Goal: Task Accomplishment & Management: Manage account settings

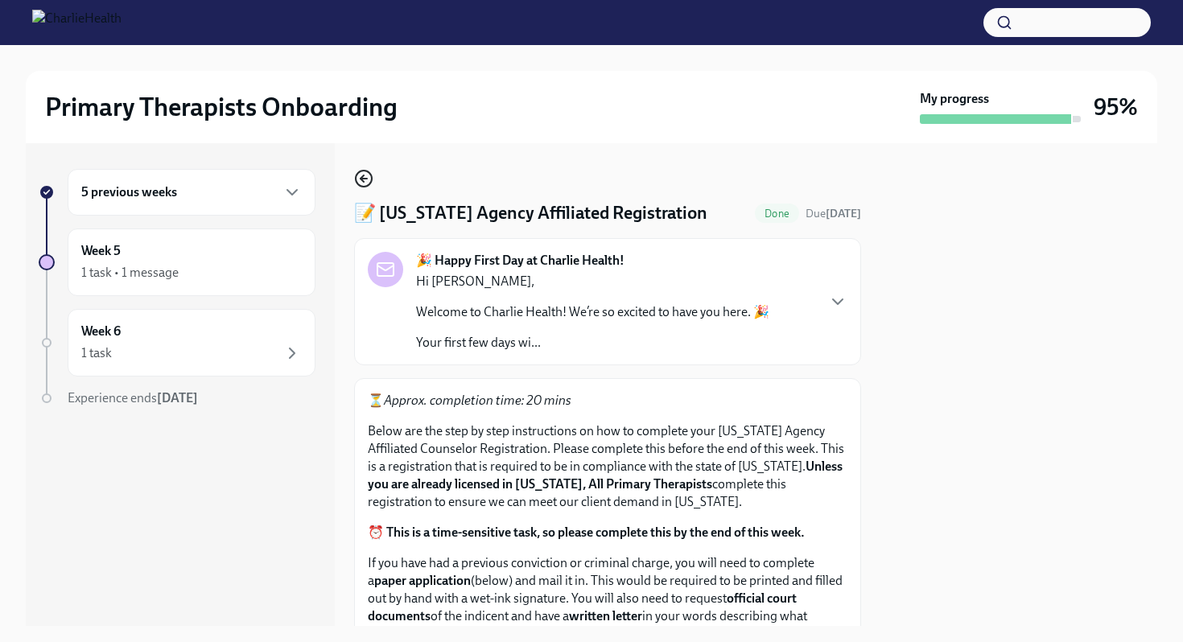
click at [365, 178] on icon "button" at bounding box center [363, 178] width 19 height 19
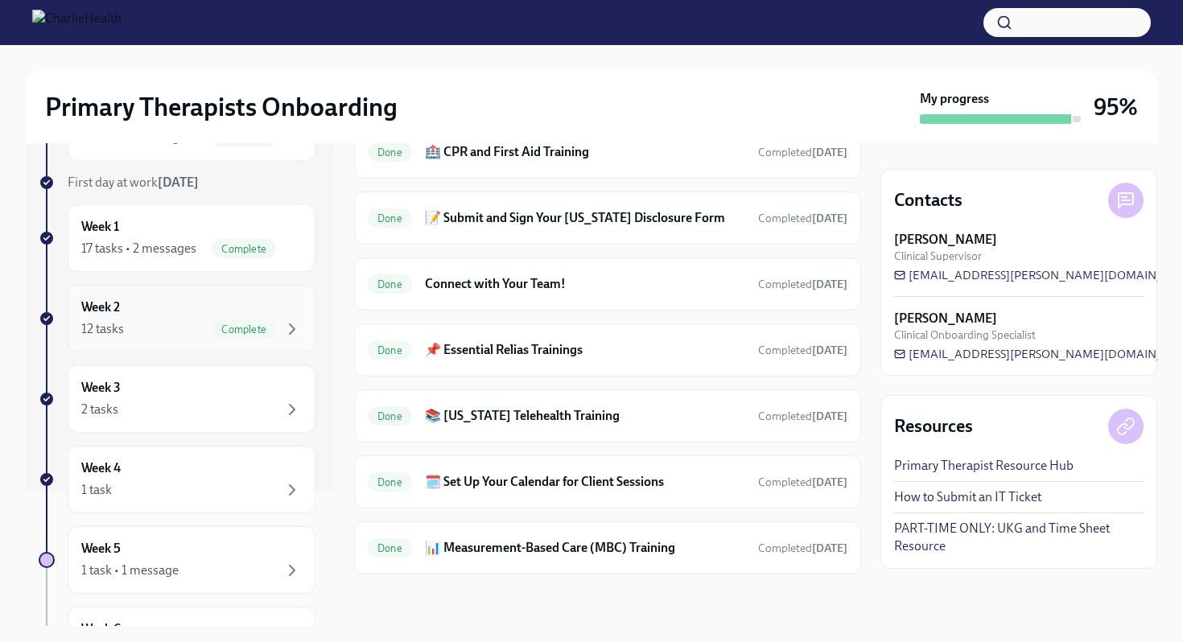
scroll to position [136, 0]
click at [197, 400] on div "2 tasks" at bounding box center [191, 408] width 221 height 19
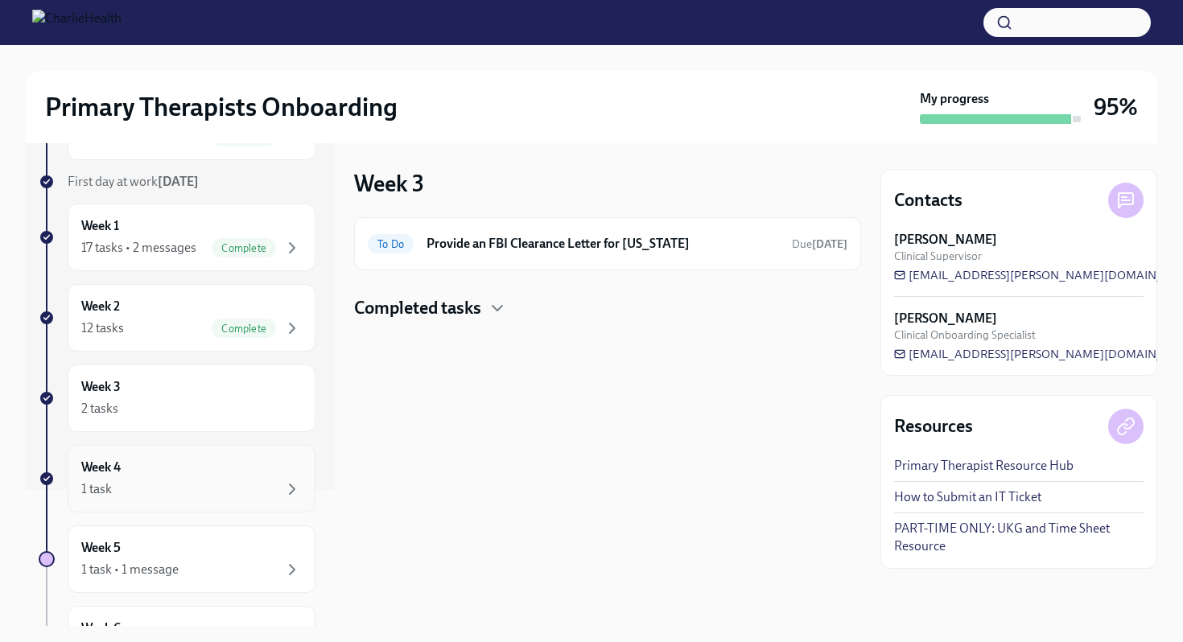
click at [221, 491] on div "1 task" at bounding box center [191, 489] width 221 height 19
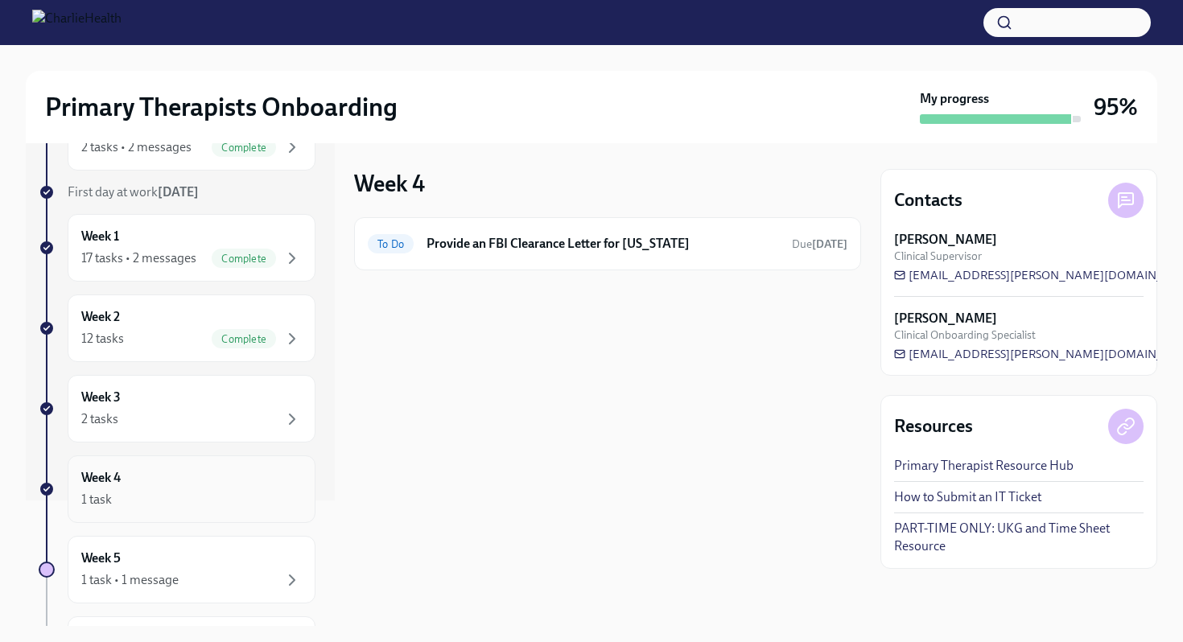
scroll to position [91, 0]
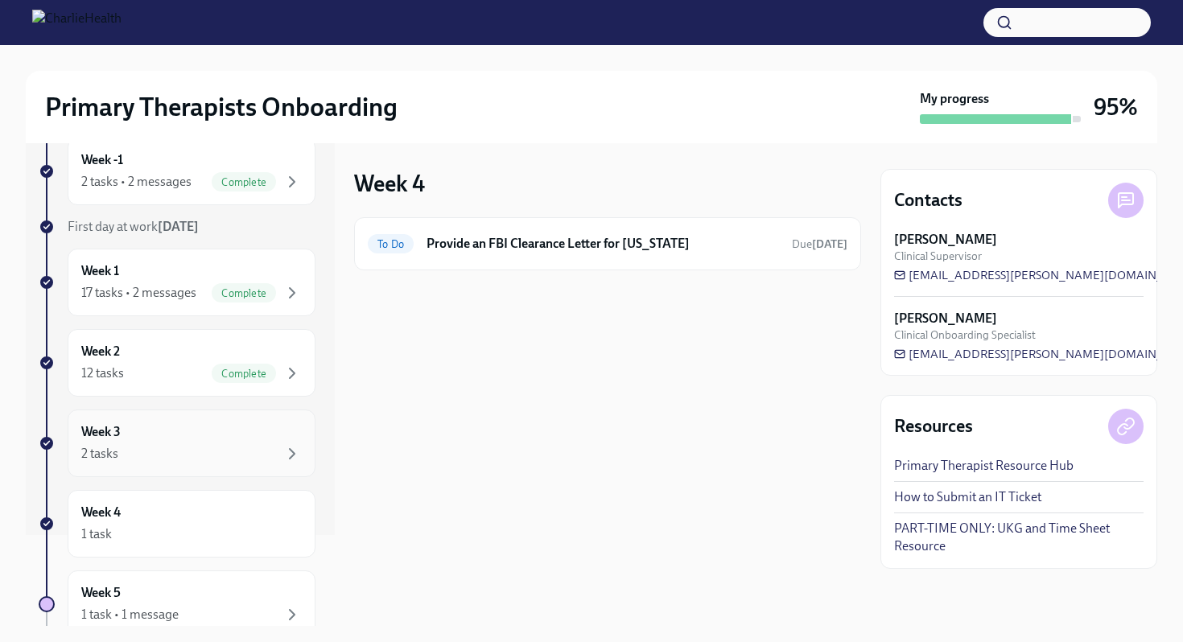
click at [218, 454] on div "2 tasks" at bounding box center [191, 453] width 221 height 19
click at [439, 307] on h4 "Completed tasks" at bounding box center [417, 308] width 127 height 24
